Goal: Navigation & Orientation: Find specific page/section

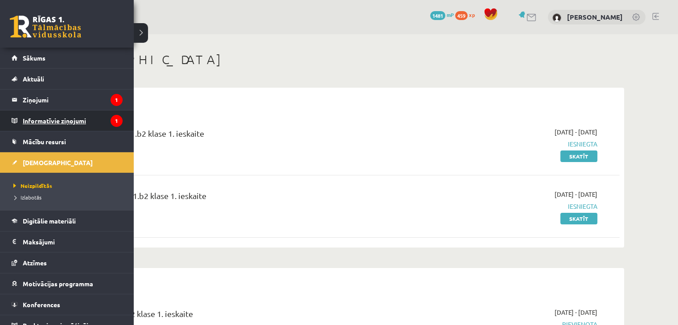
click at [38, 121] on legend "Informatīvie ziņojumi 1" at bounding box center [73, 121] width 100 height 21
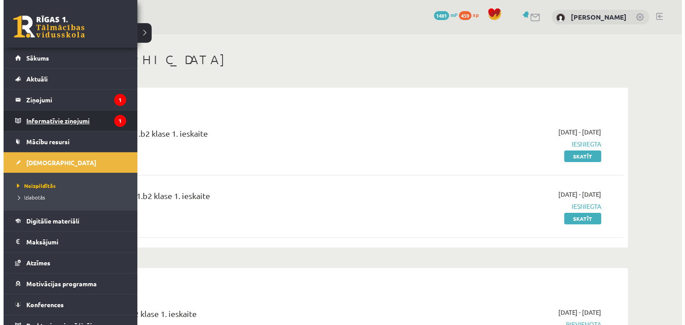
click at [27, 98] on legend "Ziņojumi 1" at bounding box center [73, 100] width 100 height 21
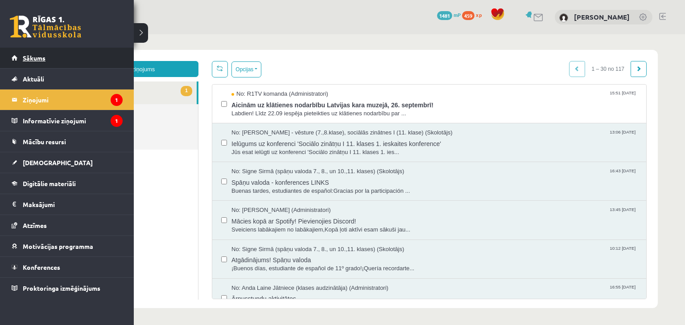
click at [25, 60] on span "Sākums" at bounding box center [34, 58] width 23 height 8
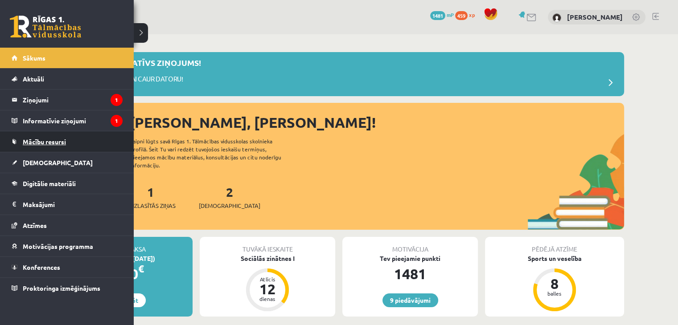
click at [52, 138] on span "Mācību resursi" at bounding box center [44, 142] width 43 height 8
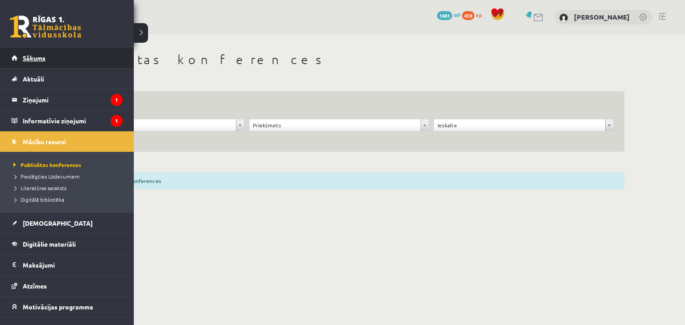
click at [51, 64] on link "Sākums" at bounding box center [67, 58] width 111 height 21
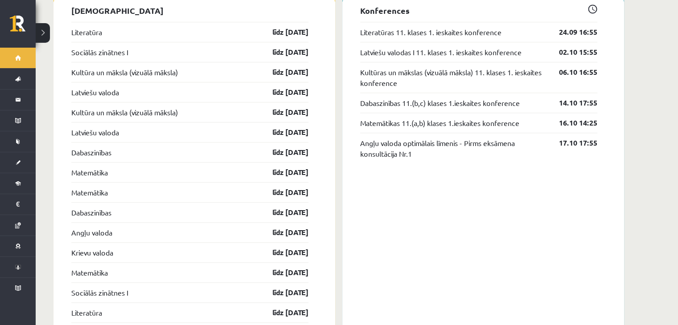
scroll to position [891, 0]
